Goal: Information Seeking & Learning: Check status

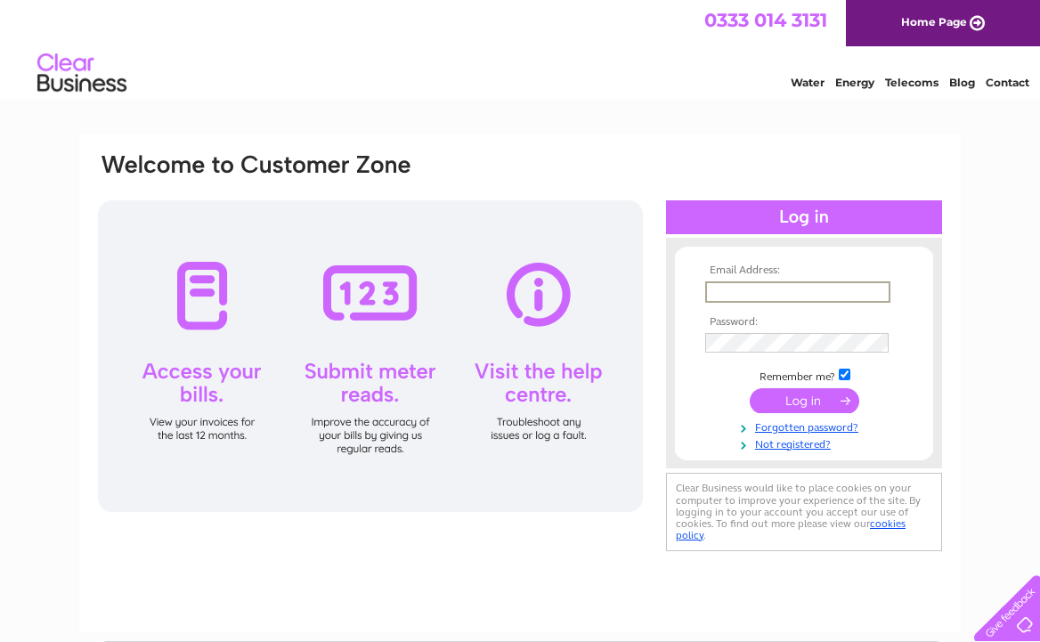
click at [748, 290] on input "text" at bounding box center [797, 291] width 185 height 21
type input "simon.dessain@datathistle.com"
click at [835, 392] on input "submit" at bounding box center [803, 398] width 109 height 25
click at [834, 400] on input "submit" at bounding box center [803, 398] width 109 height 25
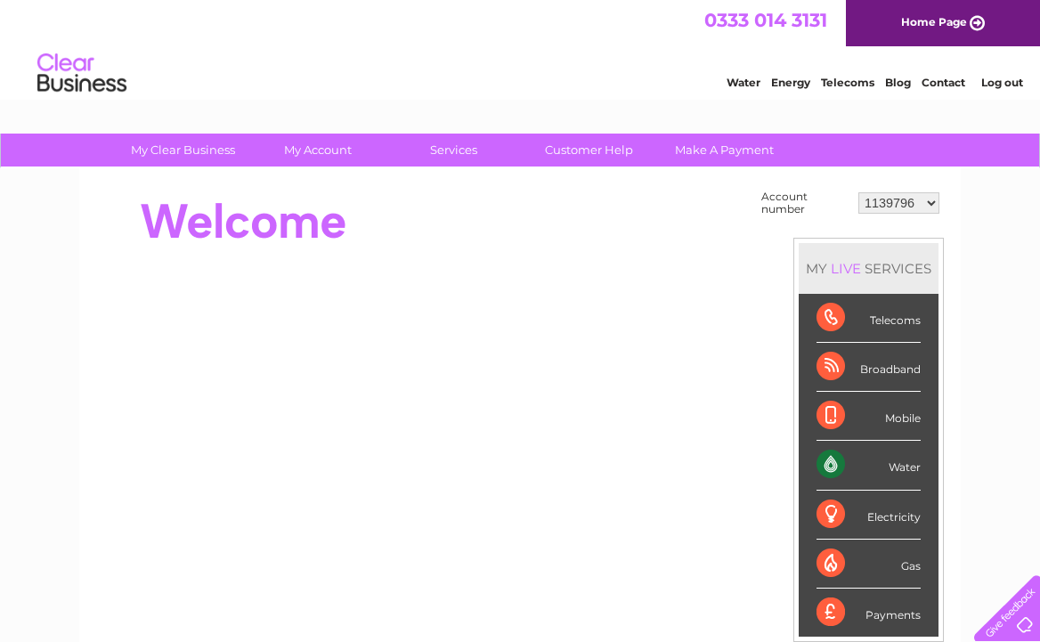
click at [931, 198] on select "1139796 30283220" at bounding box center [898, 202] width 81 height 21
select select "30283220"
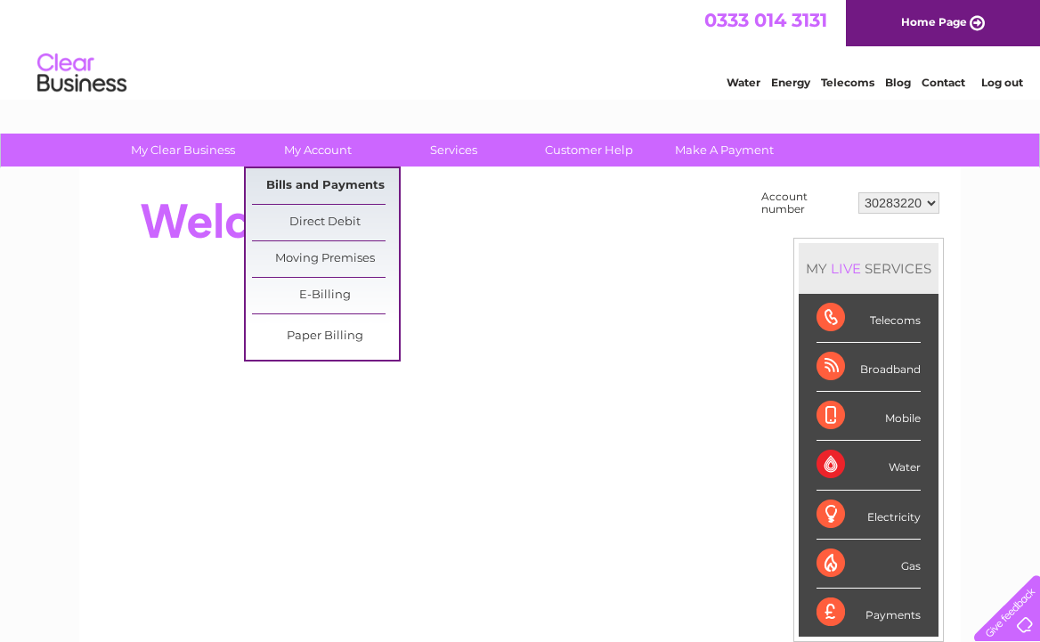
click at [291, 179] on link "Bills and Payments" at bounding box center [325, 186] width 147 height 36
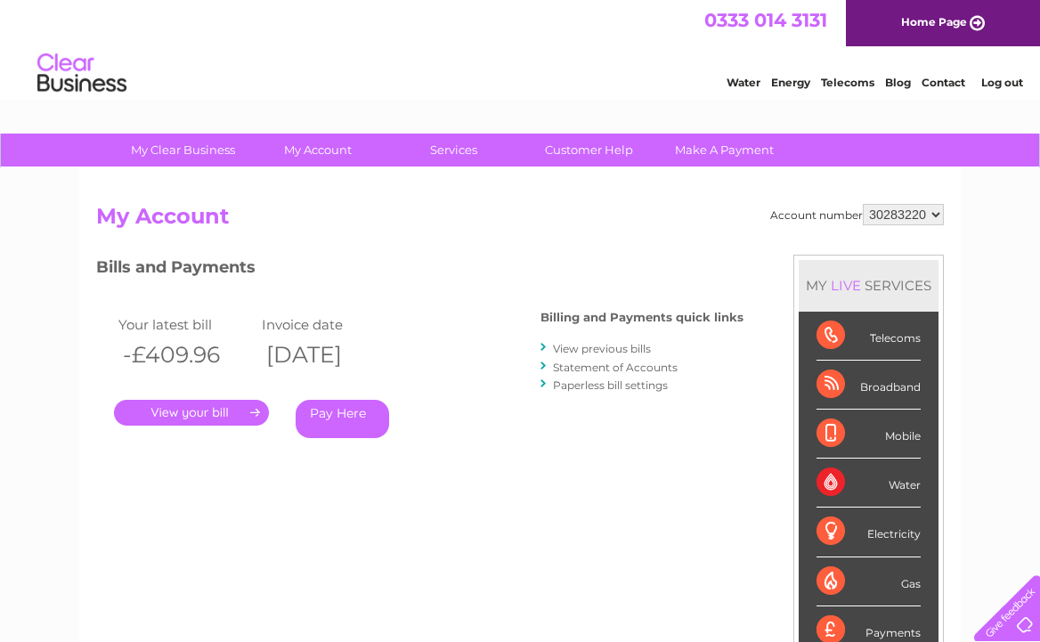
click at [291, 179] on div "Account number 1139796 30283220 My Account MY LIVE SERVICES Telecoms Broadband …" at bounding box center [519, 462] width 881 height 589
click at [582, 364] on link "Statement of Accounts" at bounding box center [615, 366] width 125 height 13
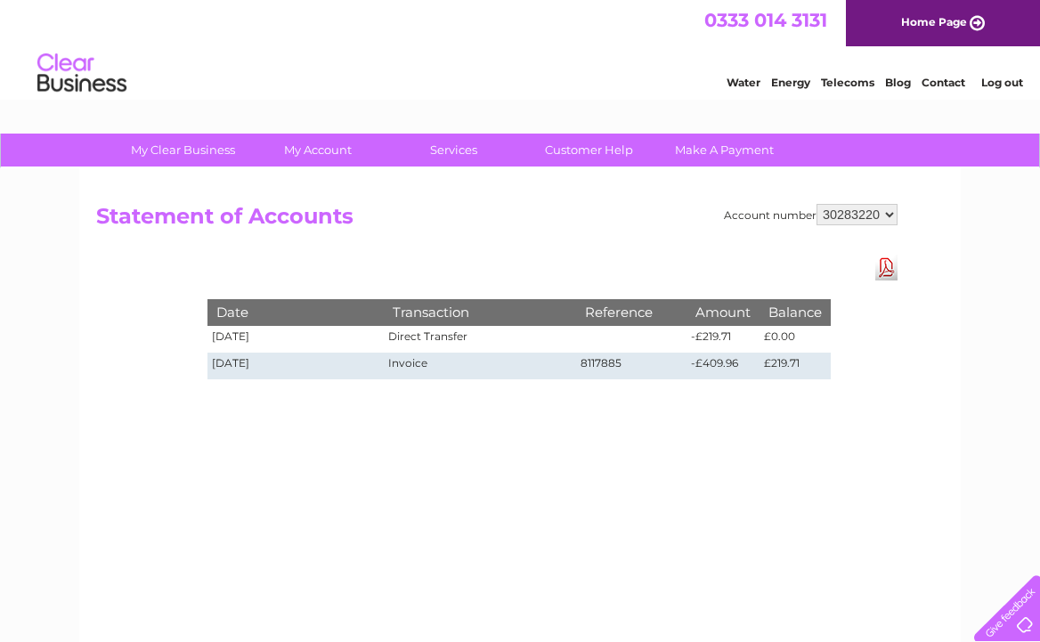
drag, startPoint x: 0, startPoint y: 0, endPoint x: 582, endPoint y: 353, distance: 680.9
click at [582, 353] on td "8117885" at bounding box center [631, 365] width 110 height 27
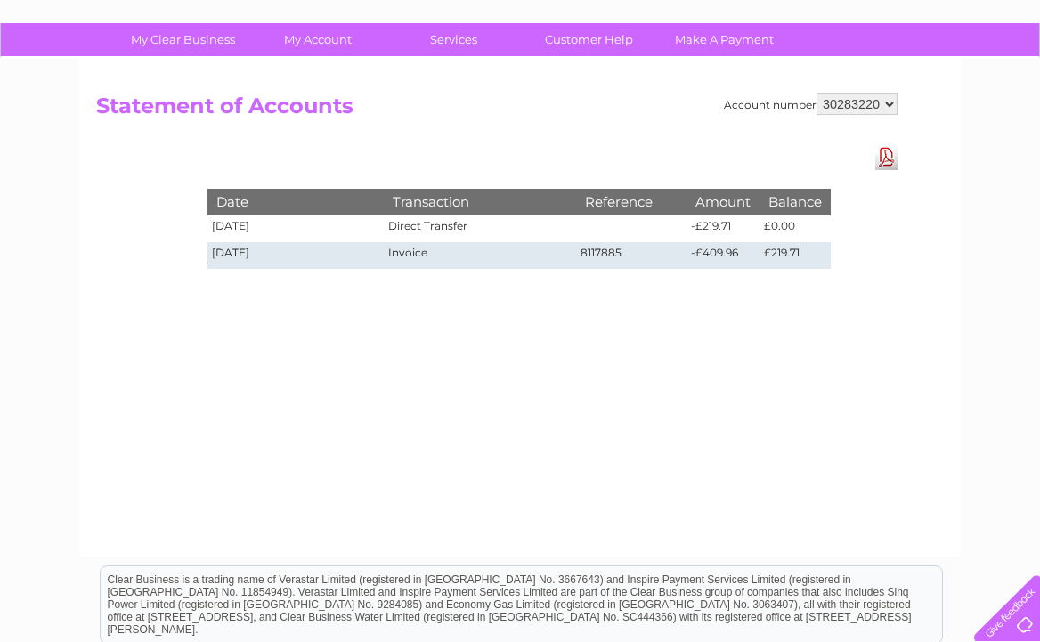
scroll to position [123, 0]
